Goal: Task Accomplishment & Management: Use online tool/utility

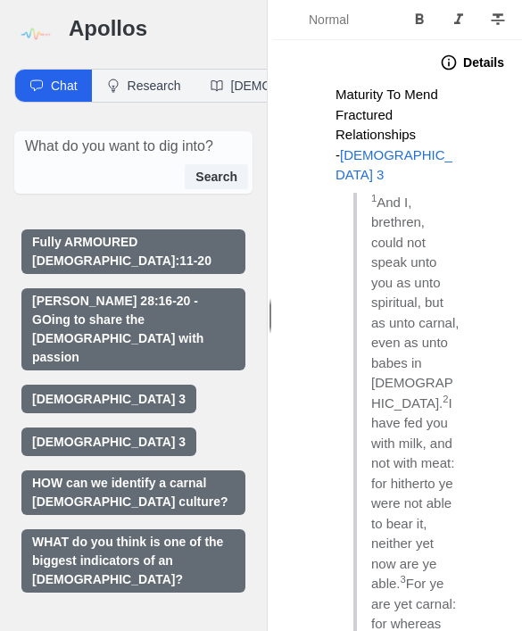
click at [37, 29] on img at bounding box center [34, 34] width 40 height 40
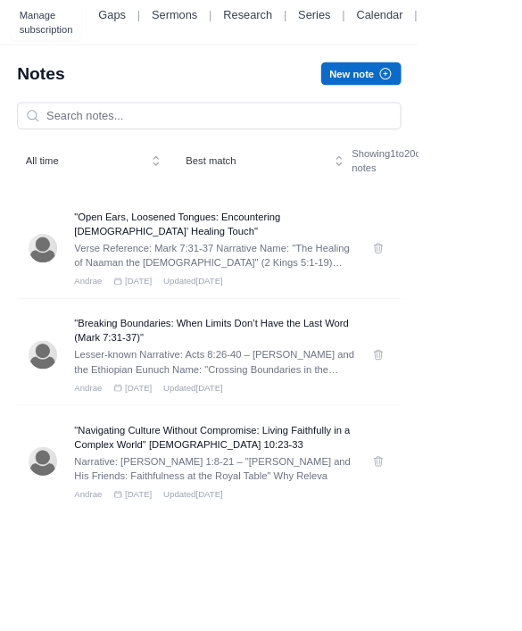
click at [460, 94] on button "New note" at bounding box center [451, 92] width 100 height 29
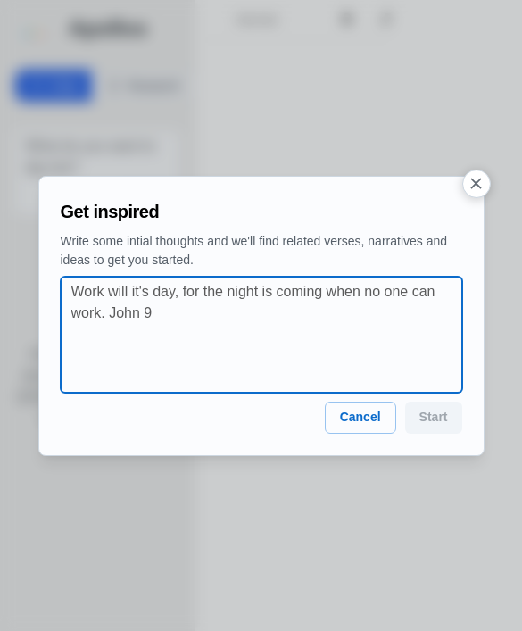
click at [351, 338] on textarea at bounding box center [266, 334] width 391 height 107
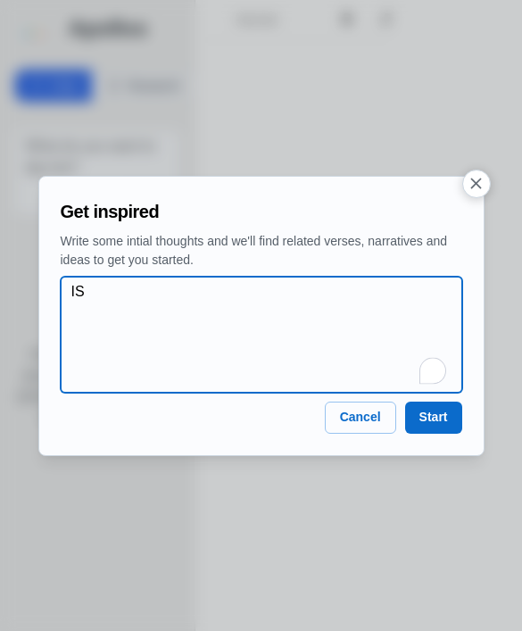
type textarea "I"
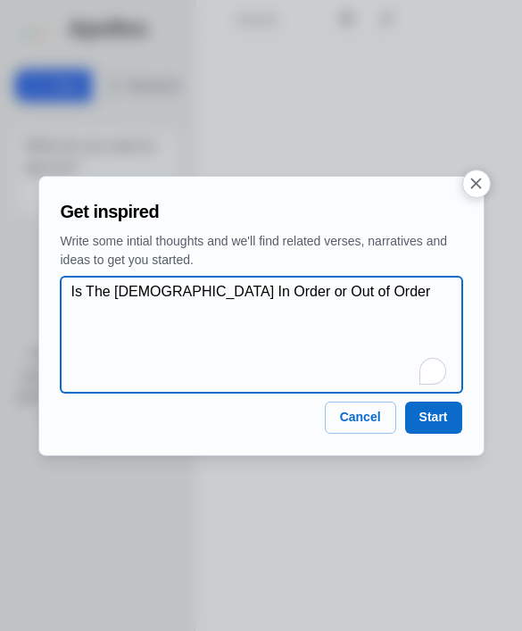
click at [93, 301] on textarea "Is The [DEMOGRAPHIC_DATA] In Order or Out of Order" at bounding box center [266, 334] width 391 height 107
click at [80, 297] on textarea "Is The [DEMOGRAPHIC_DATA] In Order or Out of Order" at bounding box center [266, 334] width 391 height 107
click at [104, 295] on textarea "Is The [DEMOGRAPHIC_DATA] In Order or Out of Order" at bounding box center [266, 334] width 391 height 107
click at [92, 287] on textarea "Is The [DEMOGRAPHIC_DATA] In Order or Out of Order" at bounding box center [266, 334] width 391 height 107
click at [346, 311] on textarea "Is The [DEMOGRAPHIC_DATA] In Order or Out of Order" at bounding box center [266, 334] width 391 height 107
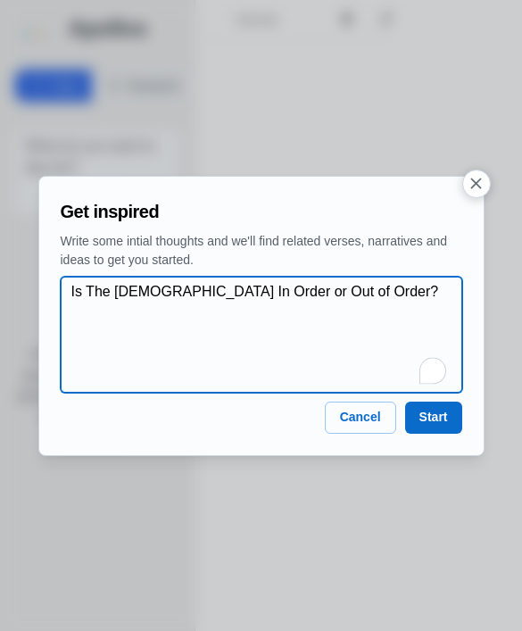
click at [87, 303] on textarea "Is The [DEMOGRAPHIC_DATA] In Order or Out of Order?" at bounding box center [266, 334] width 391 height 107
click at [411, 341] on textarea "Is The [DEMOGRAPHIC_DATA] In Order or Out of Order?" at bounding box center [266, 334] width 391 height 107
type textarea "Is The [DEMOGRAPHIC_DATA] In Order or Out of Order? [DEMOGRAPHIC_DATA] 11"
click at [109, 289] on textarea "Is The [DEMOGRAPHIC_DATA] In Order or Out of Order? [DEMOGRAPHIC_DATA] 11" at bounding box center [266, 334] width 391 height 107
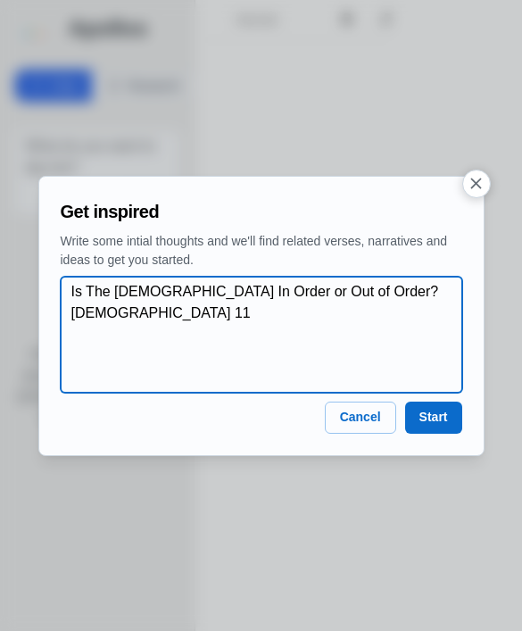
click at [108, 288] on textarea "Is The [DEMOGRAPHIC_DATA] In Order or Out of Order? [DEMOGRAPHIC_DATA] 11" at bounding box center [266, 334] width 391 height 107
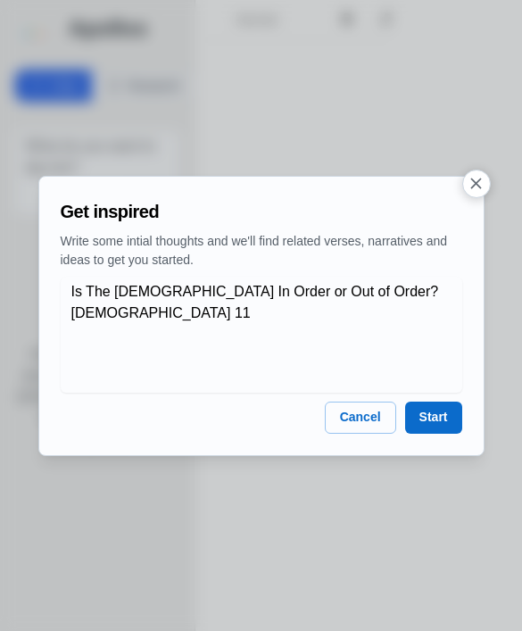
click at [10, 258] on div at bounding box center [261, 315] width 522 height 631
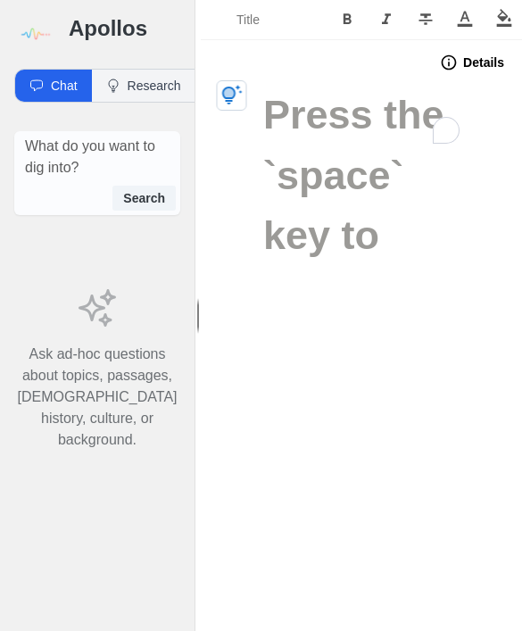
click at [42, 31] on img at bounding box center [34, 34] width 40 height 40
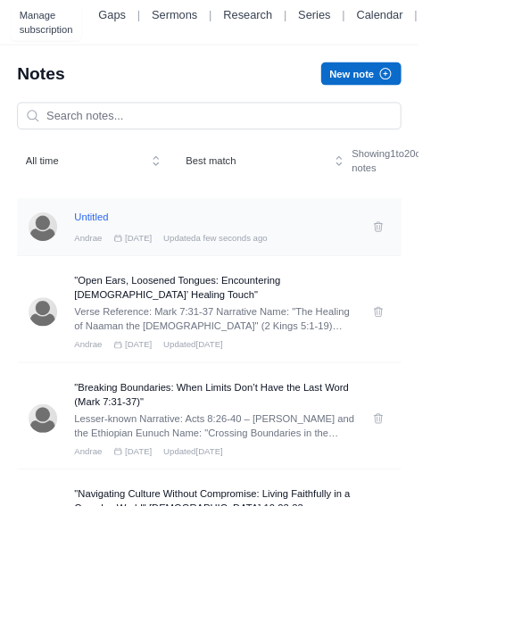
click at [329, 279] on h3 "Untitled" at bounding box center [268, 271] width 351 height 18
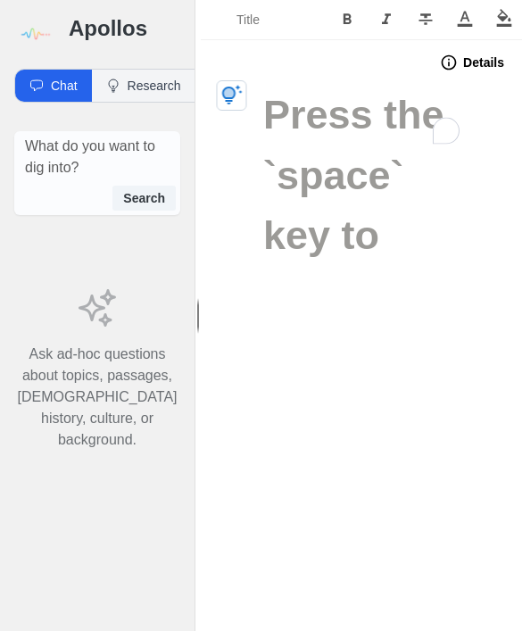
click at [44, 33] on img at bounding box center [34, 34] width 40 height 40
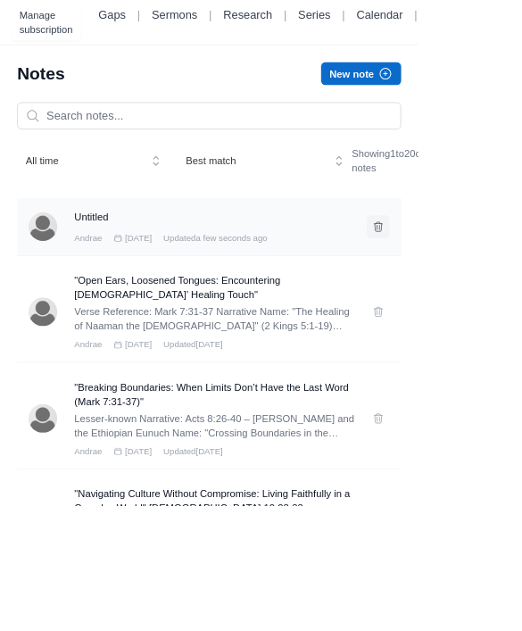
click at [470, 290] on icon at bounding box center [472, 283] width 14 height 14
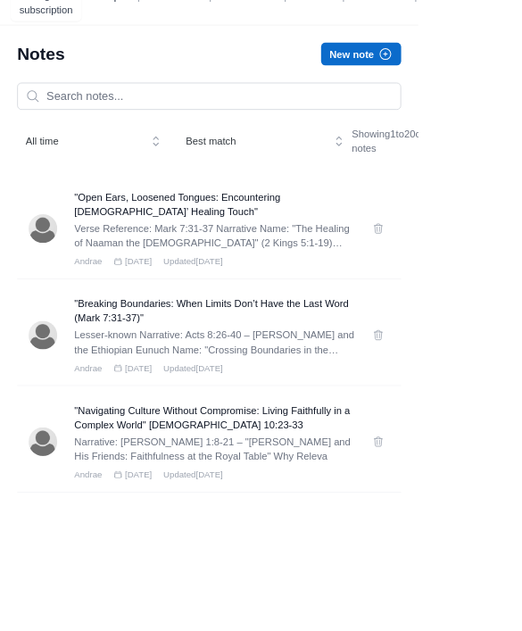
scroll to position [25, 0]
click at [438, 71] on button "New note" at bounding box center [451, 67] width 100 height 29
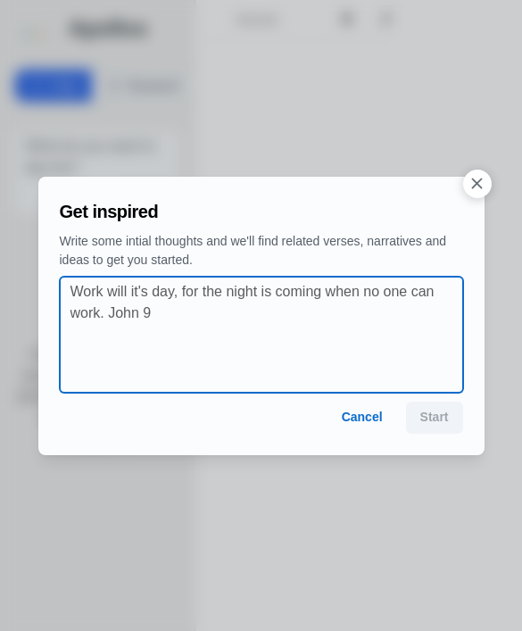
click at [247, 313] on textarea at bounding box center [267, 334] width 393 height 107
click at [238, 314] on textarea at bounding box center [267, 334] width 393 height 107
paste textarea "Is The [DEMOGRAPHIC_DATA] In Order or Out of Order?"
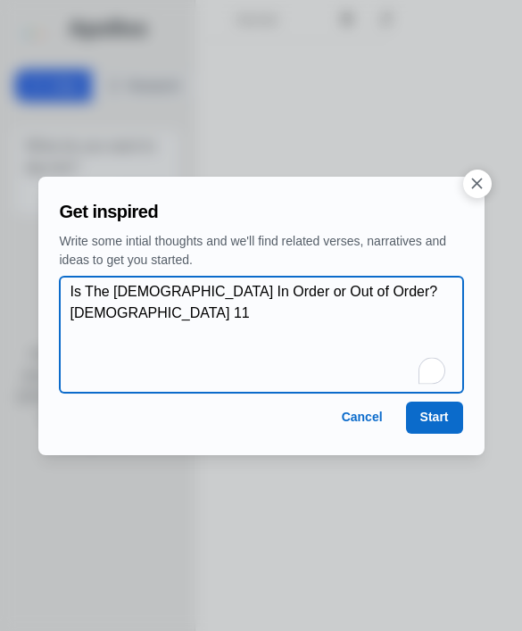
click at [236, 314] on textarea "Is The Church In Order or Out of Order? 1 Corinthians 11" at bounding box center [267, 334] width 393 height 107
type textarea "Is The Church In Order or Out of Order? 1 Corinthians 11"
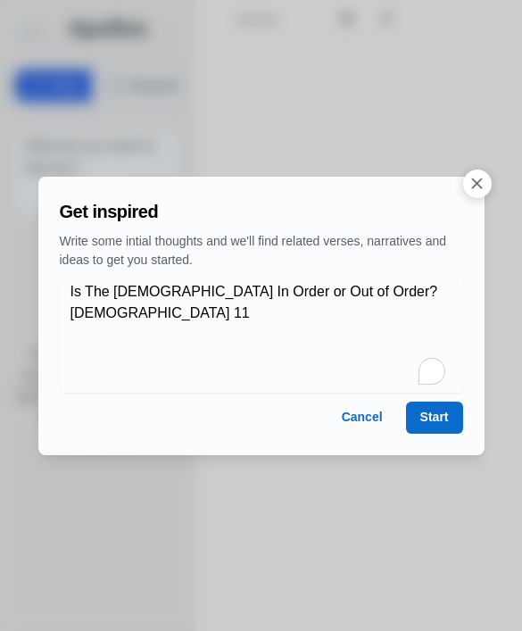
click at [451, 415] on button "Start" at bounding box center [434, 418] width 57 height 32
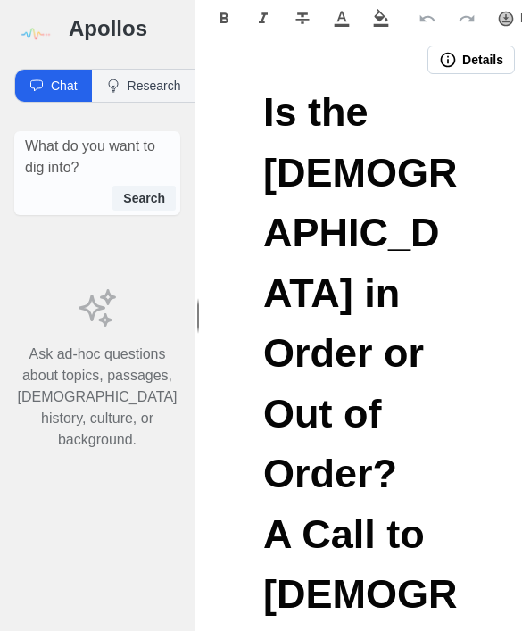
click at [279, 121] on span "Is the Church in Order or Out of Order? A Call to Biblical Alignment from" at bounding box center [367, 473] width 208 height 769
click at [278, 120] on span "Is the Church in Order or Out of Order? A Call to Biblical Alignment from" at bounding box center [367, 473] width 208 height 769
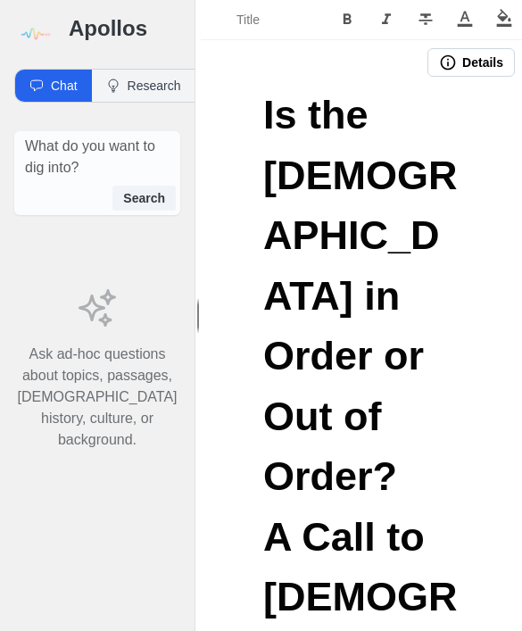
click at [284, 116] on span "Is the Church in Order or Out of Order? A Call to Biblical Alignment from" at bounding box center [367, 476] width 208 height 769
click at [297, 119] on span "Is the Church in Order or Out of Order? A Call to Biblical Alignment from" at bounding box center [367, 476] width 208 height 769
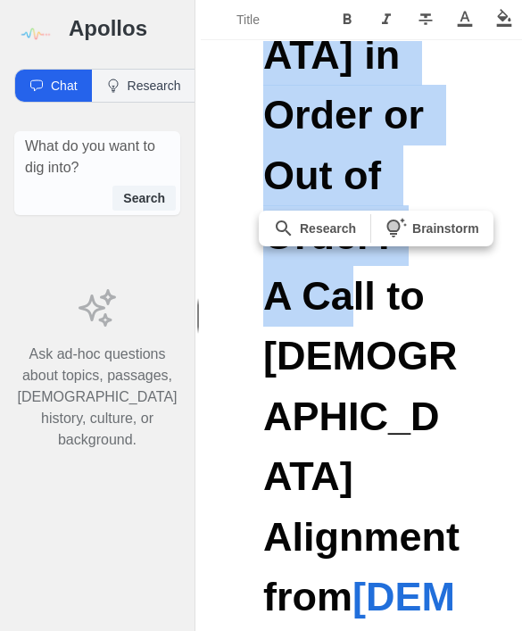
scroll to position [246, 0]
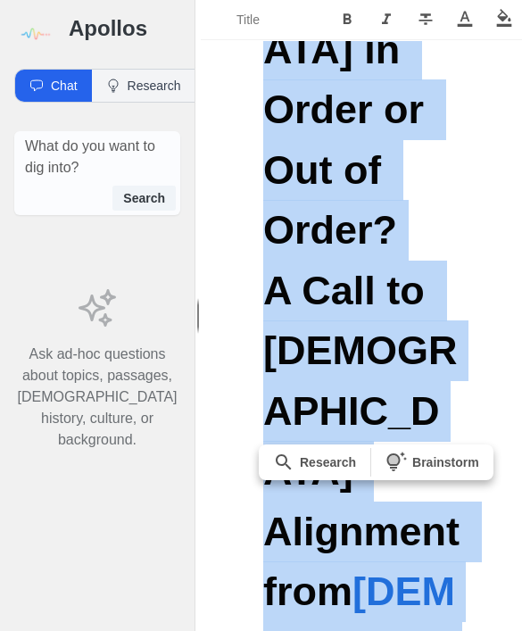
copy h1 "Is the Church in Order or Out of Order? A Call to Biblical Alignment from 1 Cor…"
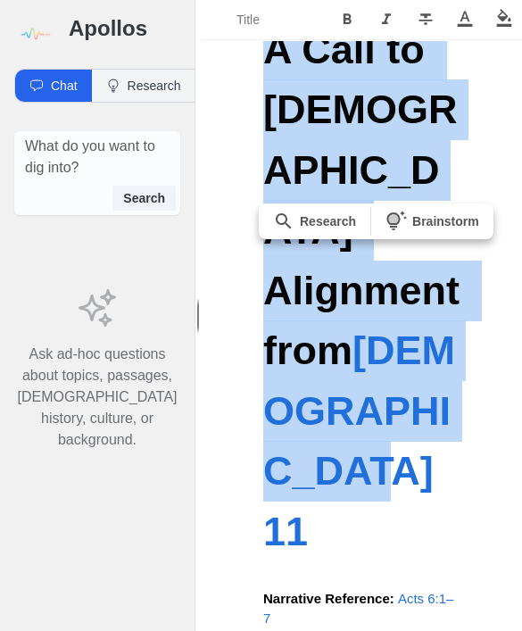
scroll to position [495, 0]
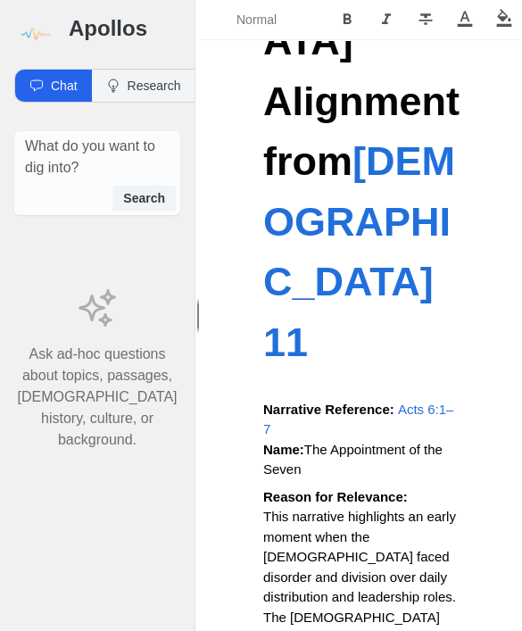
scroll to position [676, 0]
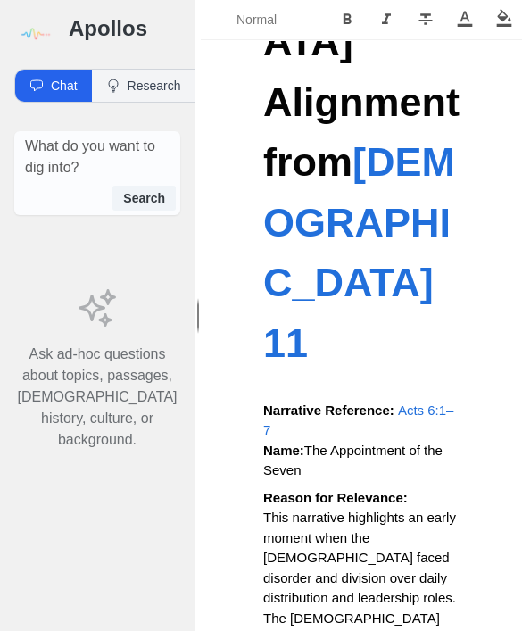
click at [300, 403] on strong "Narrative Reference:" at bounding box center [328, 410] width 131 height 15
click at [299, 403] on strong "Narrative Reference:" at bounding box center [328, 410] width 131 height 15
click at [293, 403] on strong "Narrative Reference:" at bounding box center [328, 410] width 131 height 15
click at [292, 403] on strong "Narrative Reference:" at bounding box center [328, 410] width 131 height 15
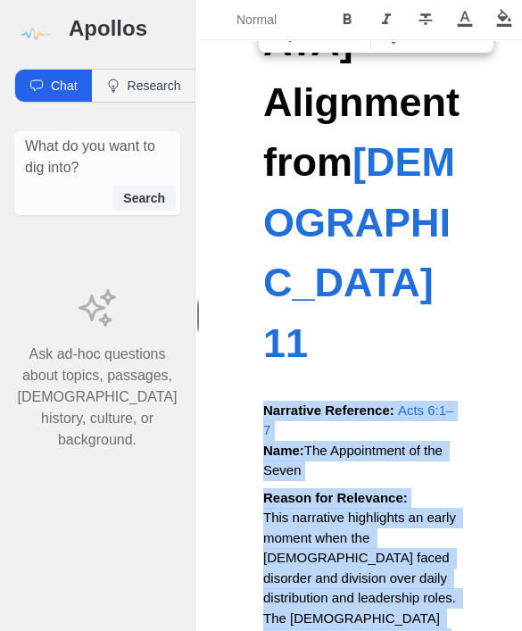
copy div "Narrative Reference: Acts 6:1–7 Name: The Appointment of the Seven Reason for R…"
